Goal: Task Accomplishment & Management: Complete application form

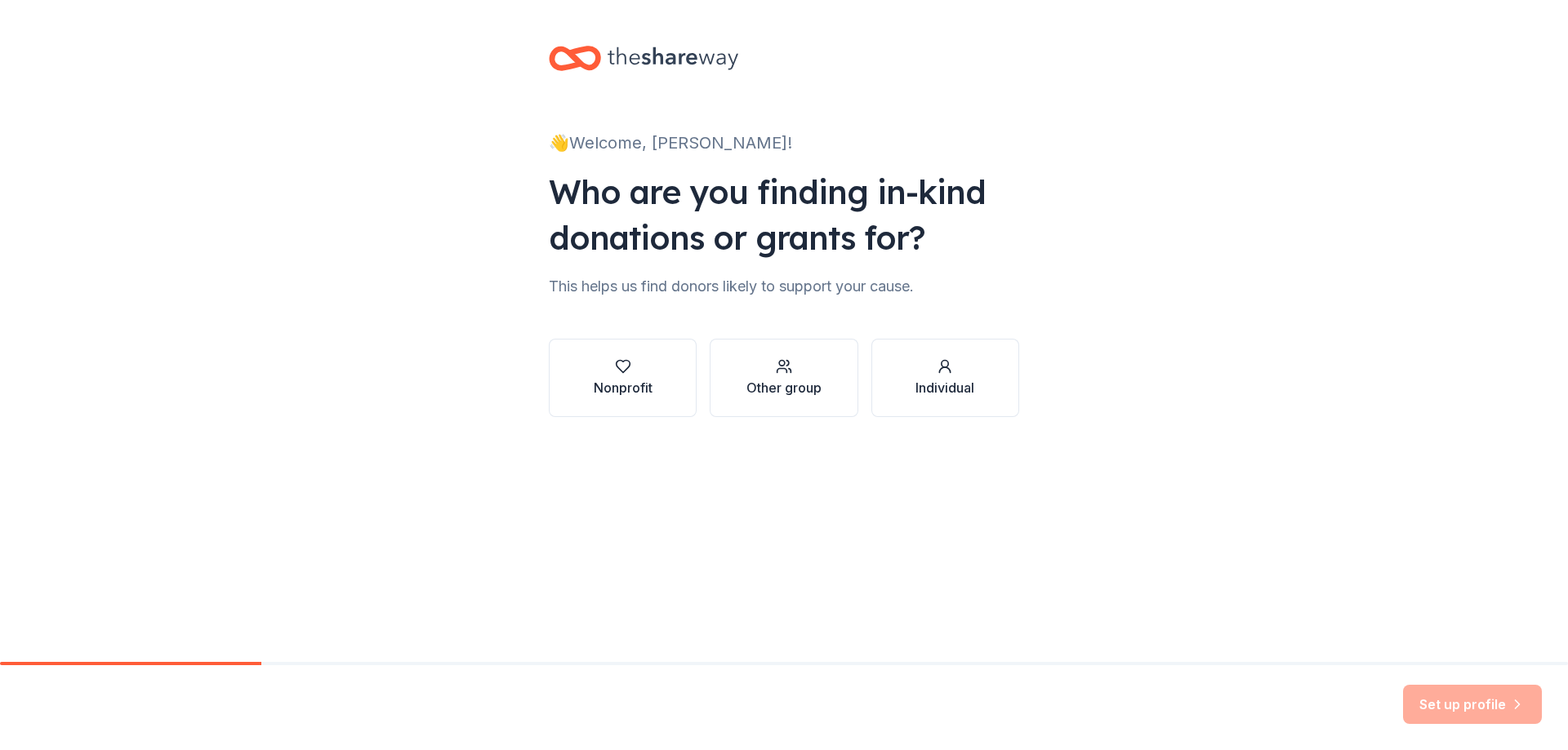
click at [621, 384] on div "Nonprofit" at bounding box center [623, 388] width 59 height 19
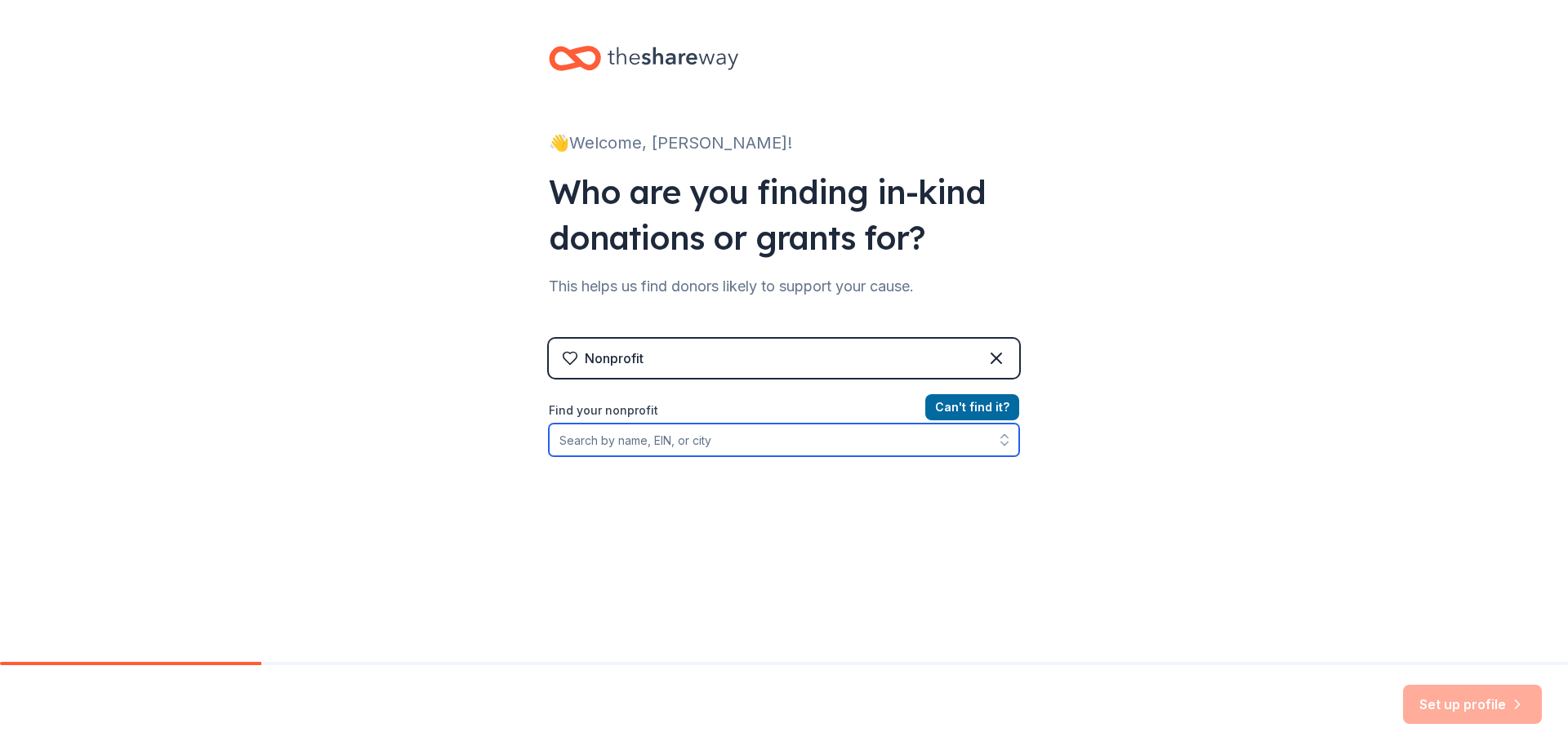
click at [578, 438] on input "Find your nonprofit" at bounding box center [783, 440] width 470 height 33
type input "GFWC [GEOGRAPHIC_DATA][PERSON_NAME][US_STATE]"
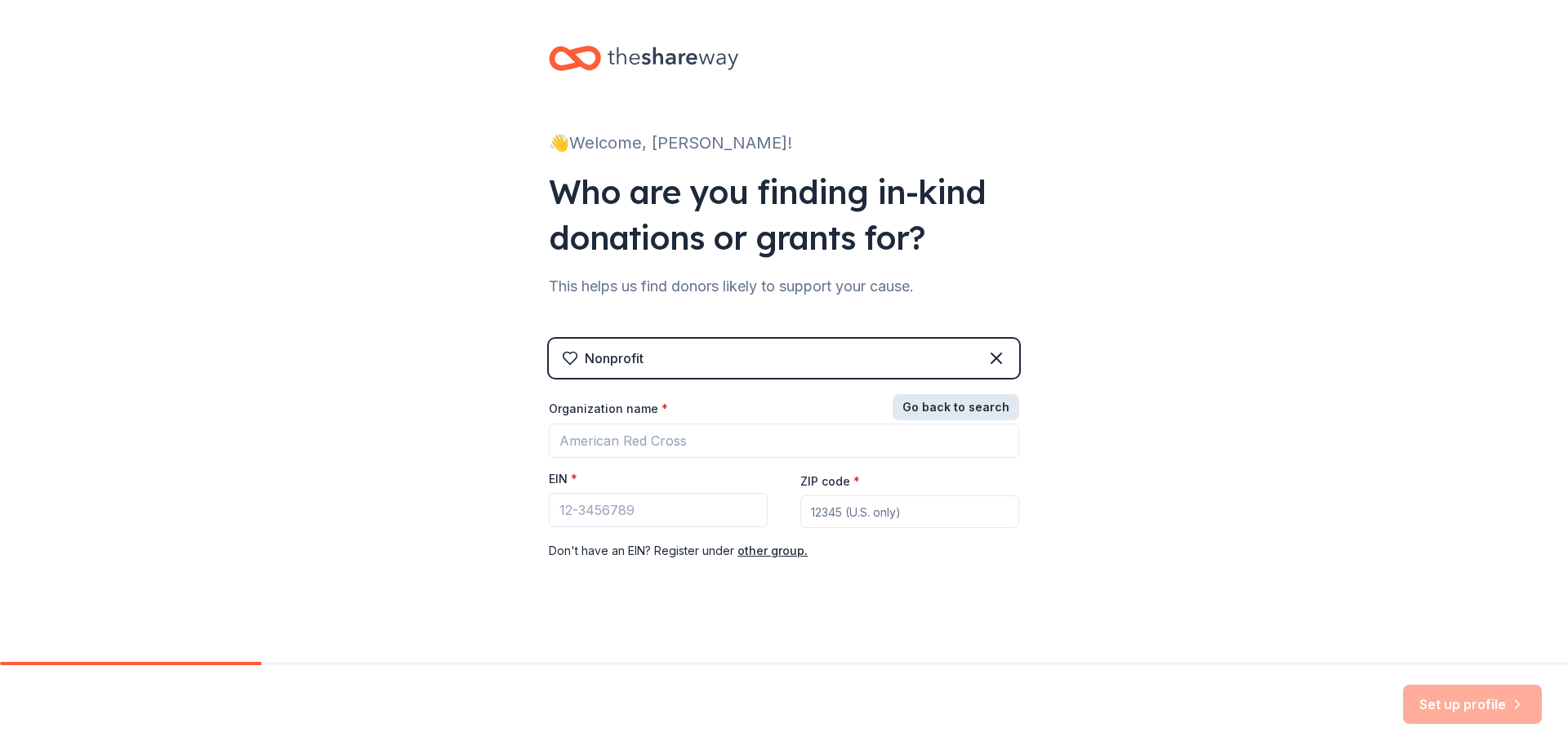
click at [971, 402] on button "Go back to search" at bounding box center [956, 407] width 127 height 26
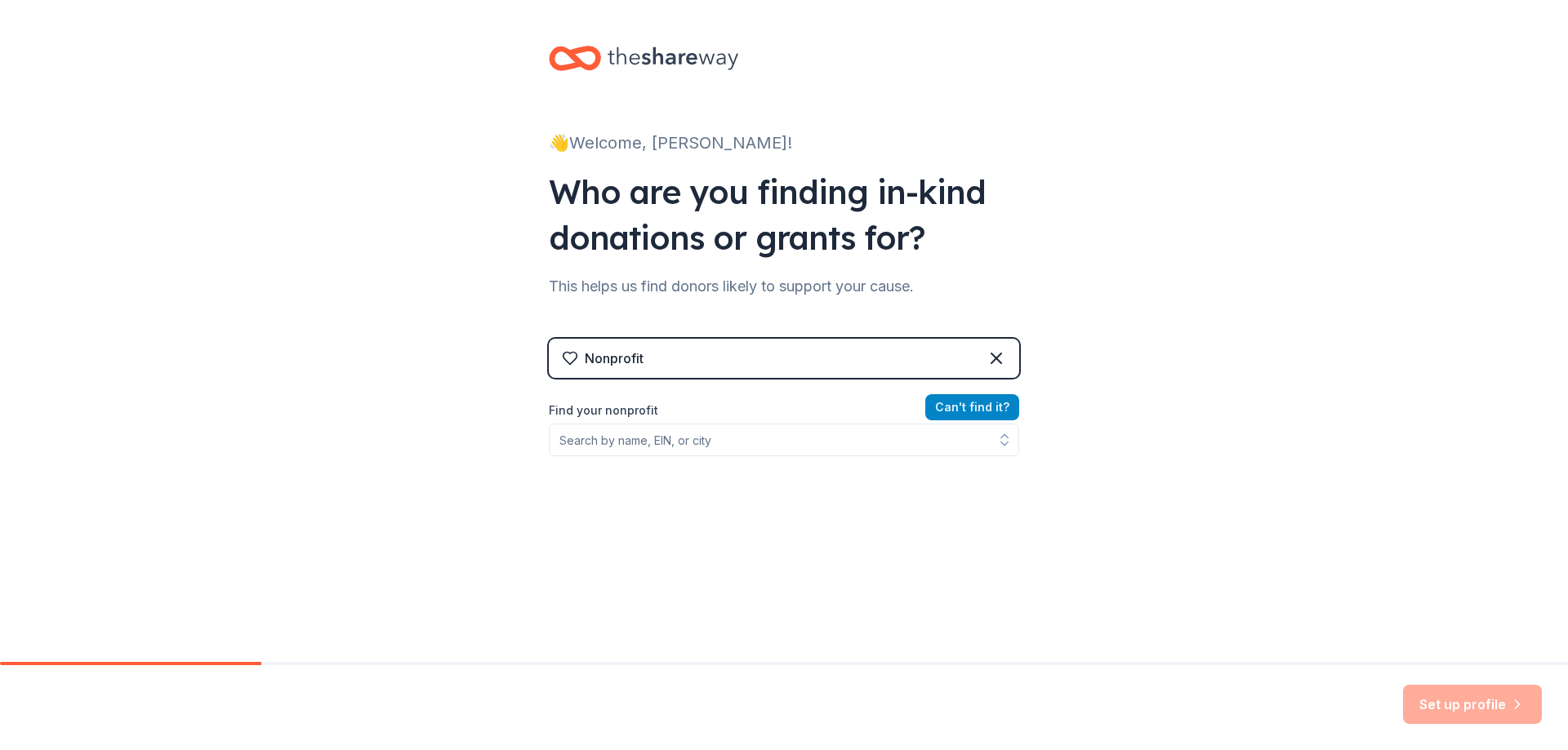
click at [953, 401] on button "Can ' t find it?" at bounding box center [972, 407] width 94 height 26
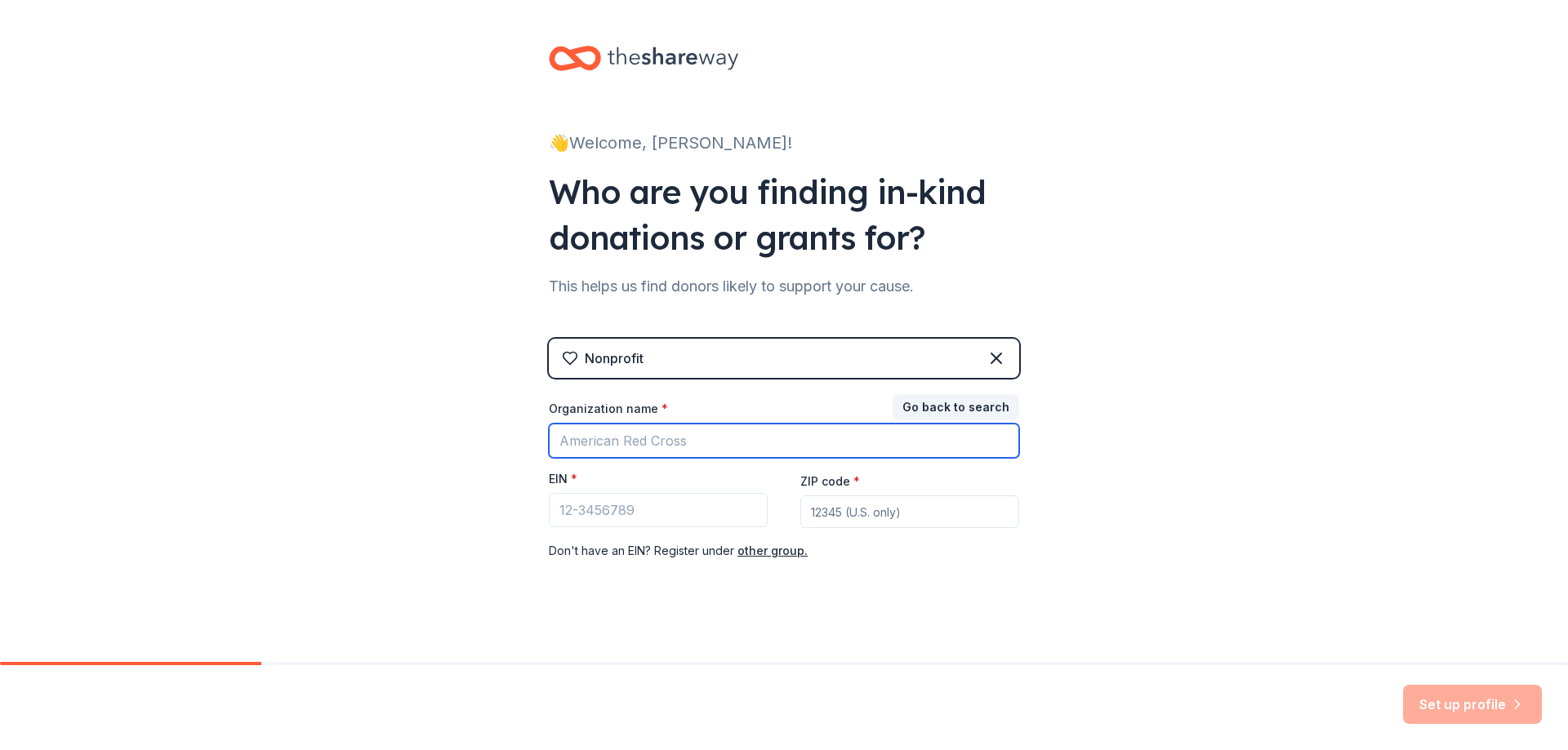
click at [568, 442] on input "Organization name *" at bounding box center [783, 440] width 470 height 34
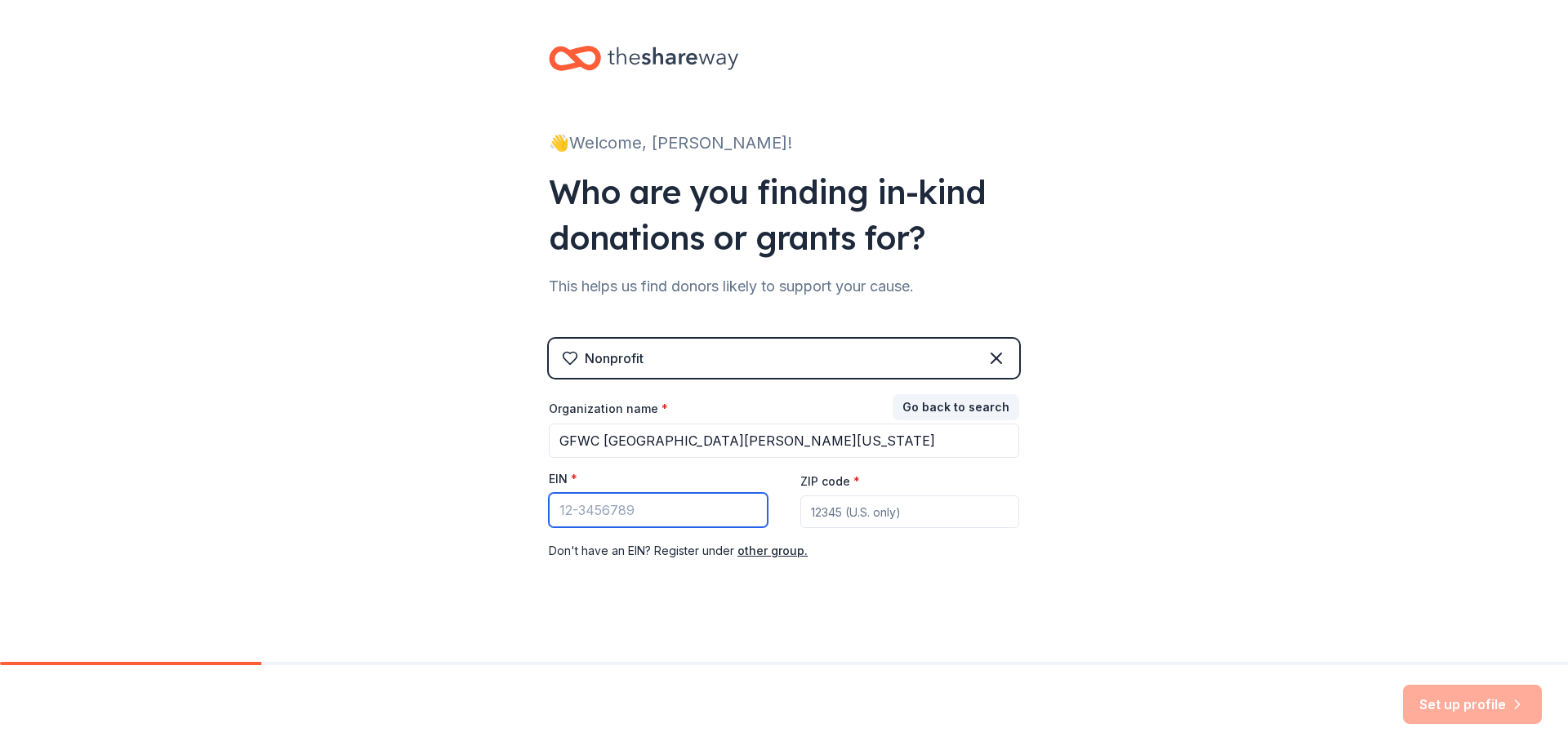
click at [570, 513] on input "EIN *" at bounding box center [658, 510] width 219 height 34
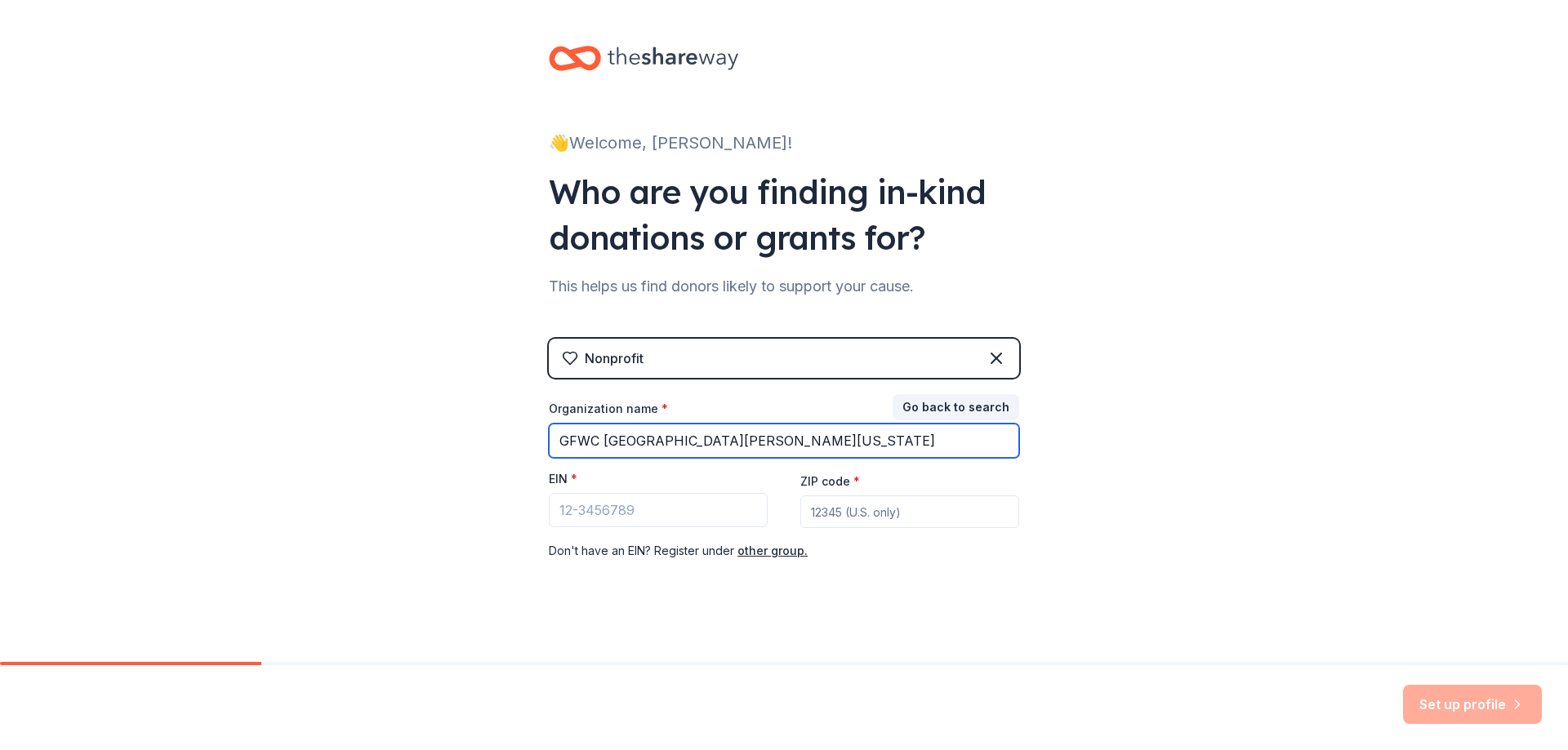
click at [613, 441] on input "GFWC [GEOGRAPHIC_DATA][PERSON_NAME][US_STATE]" at bounding box center [783, 440] width 470 height 34
click at [722, 444] on input "GFWC [GEOGRAPHIC_DATA][US_STATE]" at bounding box center [783, 440] width 470 height 34
type input "GFWC Mount [PERSON_NAME] Womans Club"
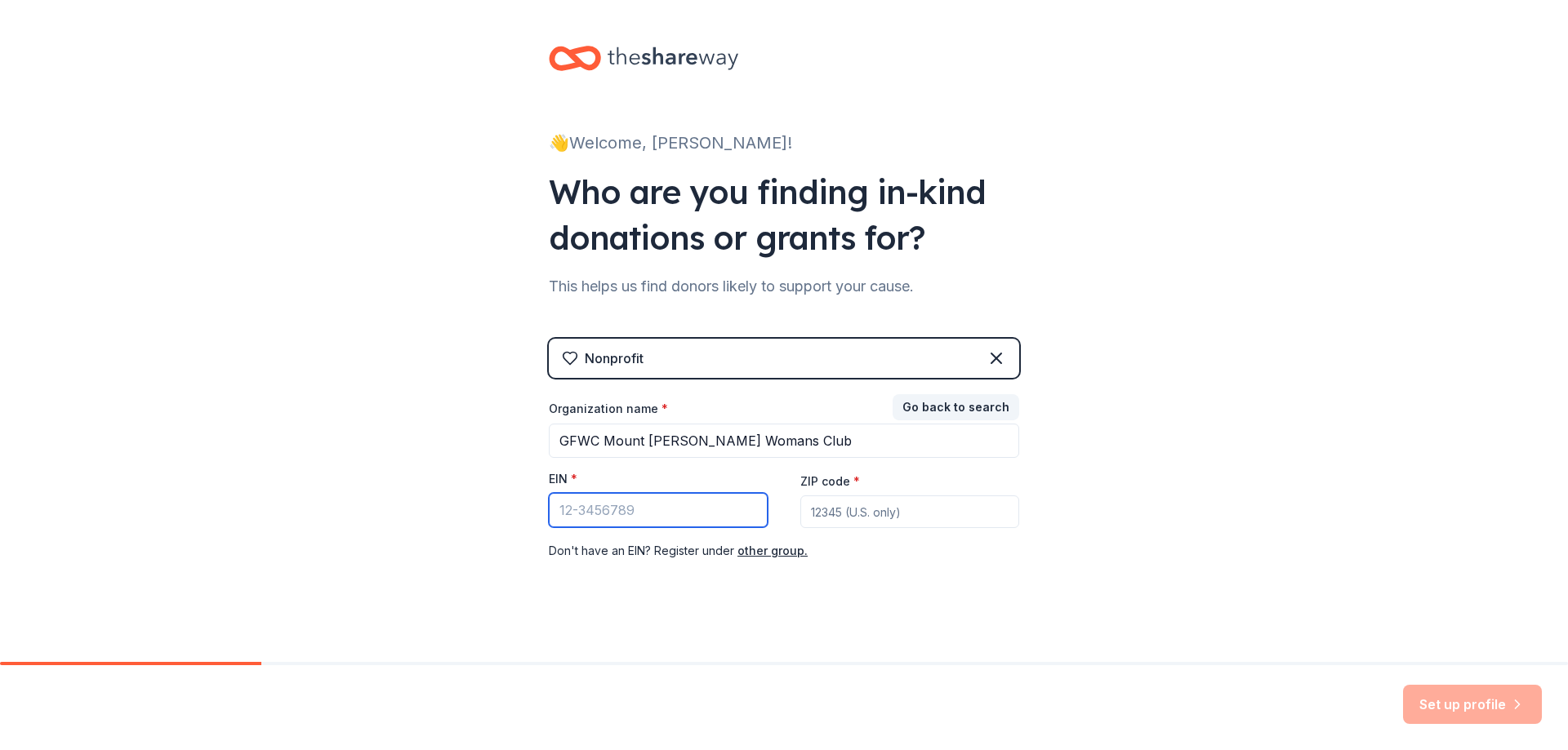
click at [558, 509] on input "EIN *" at bounding box center [658, 510] width 219 height 34
type input "[US_EMPLOYER_IDENTIFICATION_NUMBER]"
click at [817, 515] on input "ZIP code *" at bounding box center [910, 512] width 219 height 33
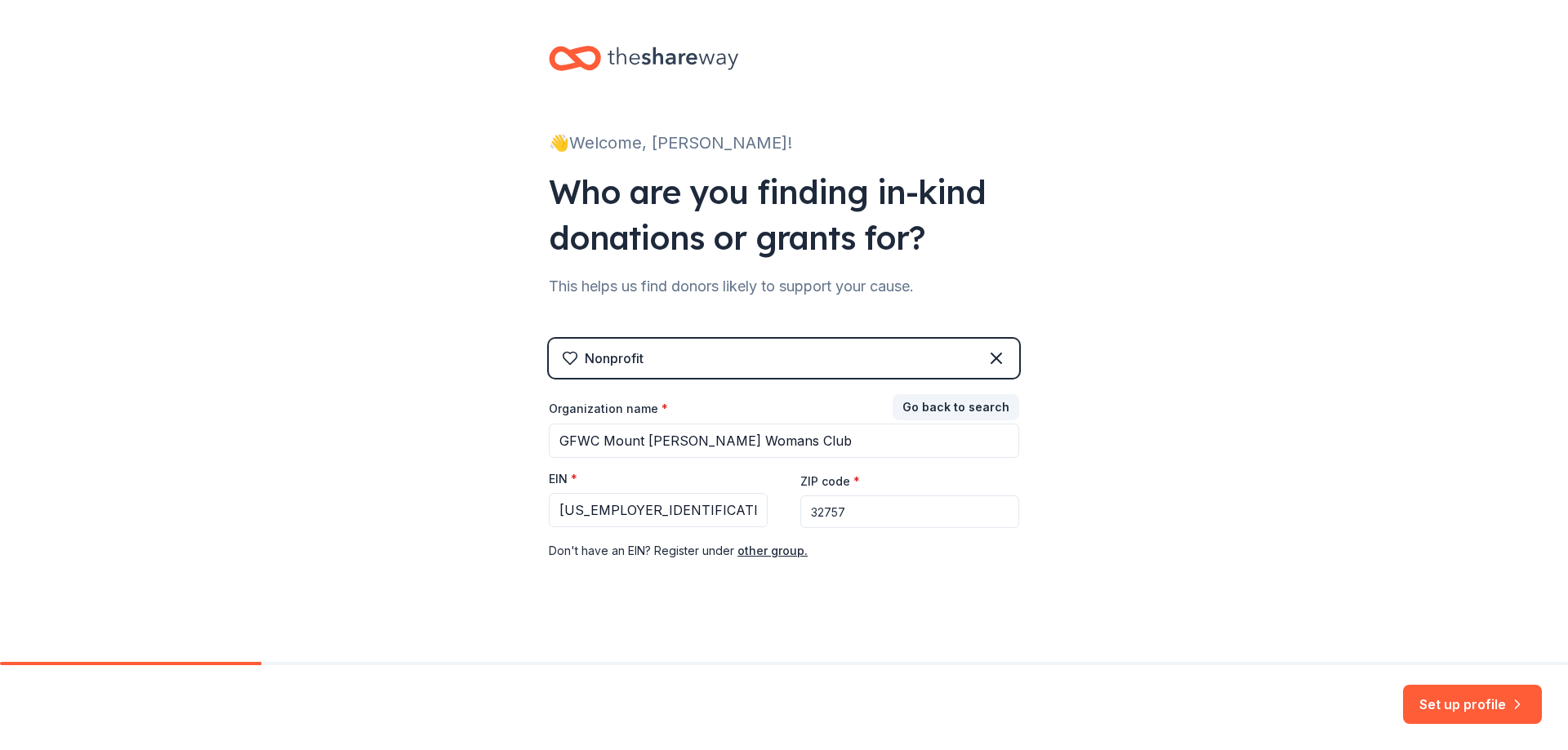
type input "32757"
click at [645, 504] on input "[US_EMPLOYER_IDENTIFICATION_NUMBER]" at bounding box center [658, 510] width 219 height 34
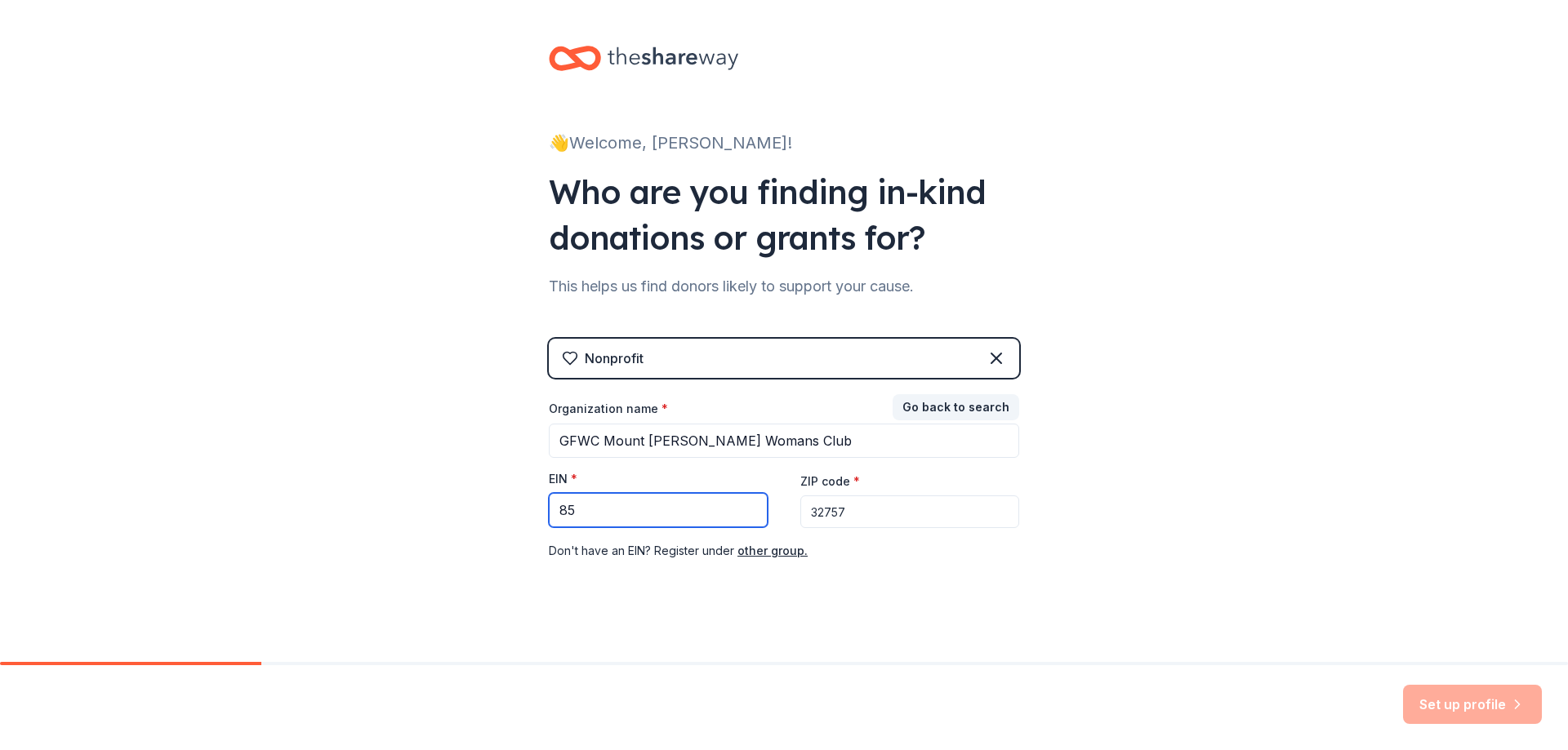
type input "8"
